Goal: Information Seeking & Learning: Learn about a topic

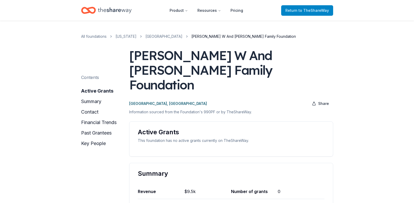
click at [293, 7] on span "Return to TheShareWay" at bounding box center [307, 10] width 44 height 6
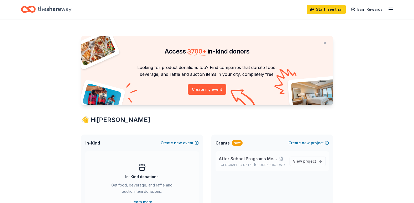
click at [259, 158] on span "After School Programs Mental Health" at bounding box center [247, 158] width 59 height 6
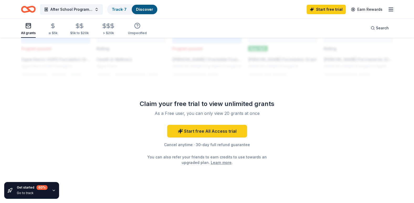
scroll to position [280, 0]
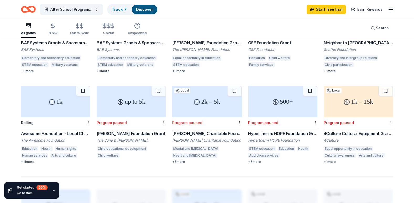
click at [43, 130] on div "Awesome Foundation - Local Chapter Grants" at bounding box center [55, 133] width 69 height 6
